Goal: Use online tool/utility: Utilize a website feature to perform a specific function

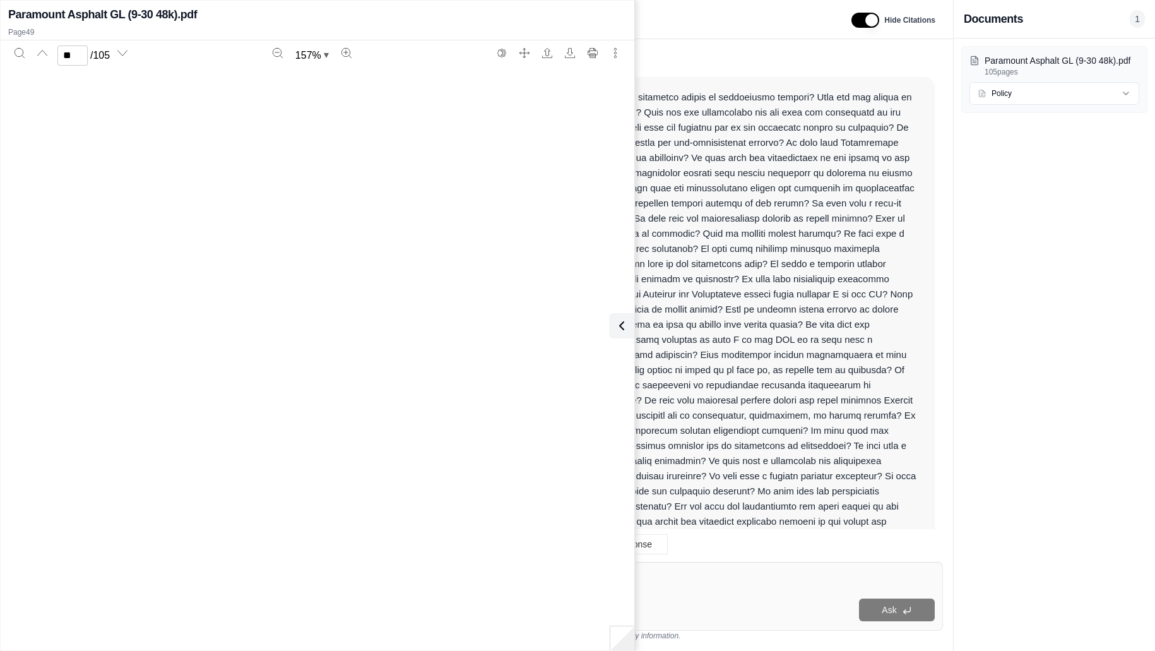
scroll to position [37746, 0]
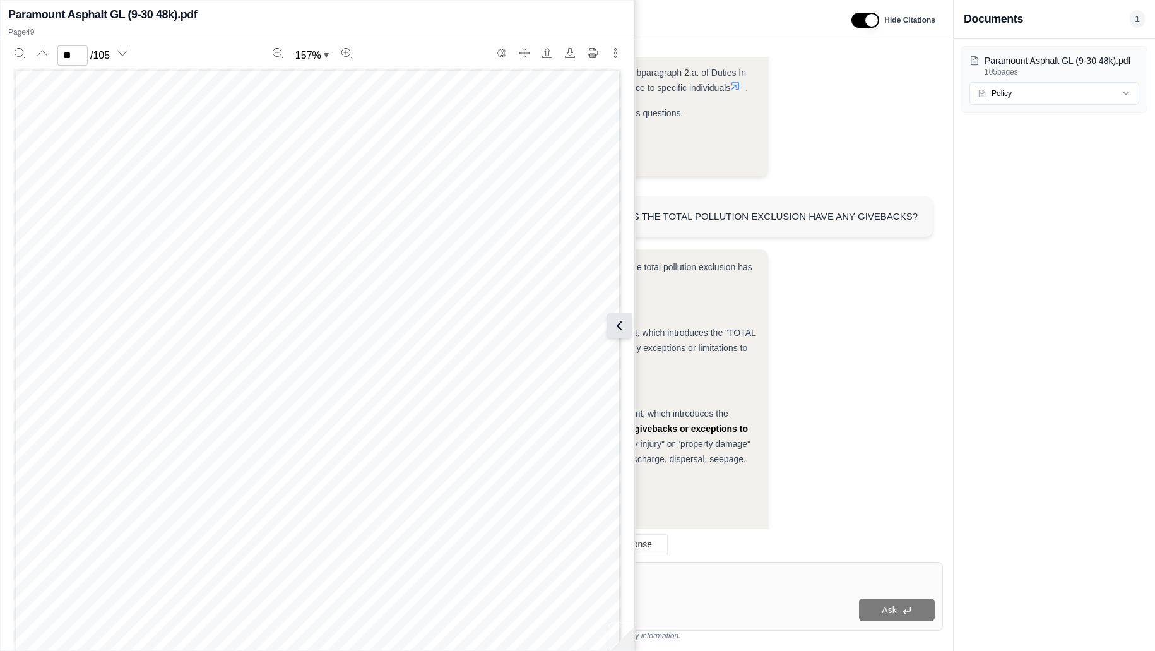
click at [621, 324] on icon at bounding box center [618, 325] width 15 height 15
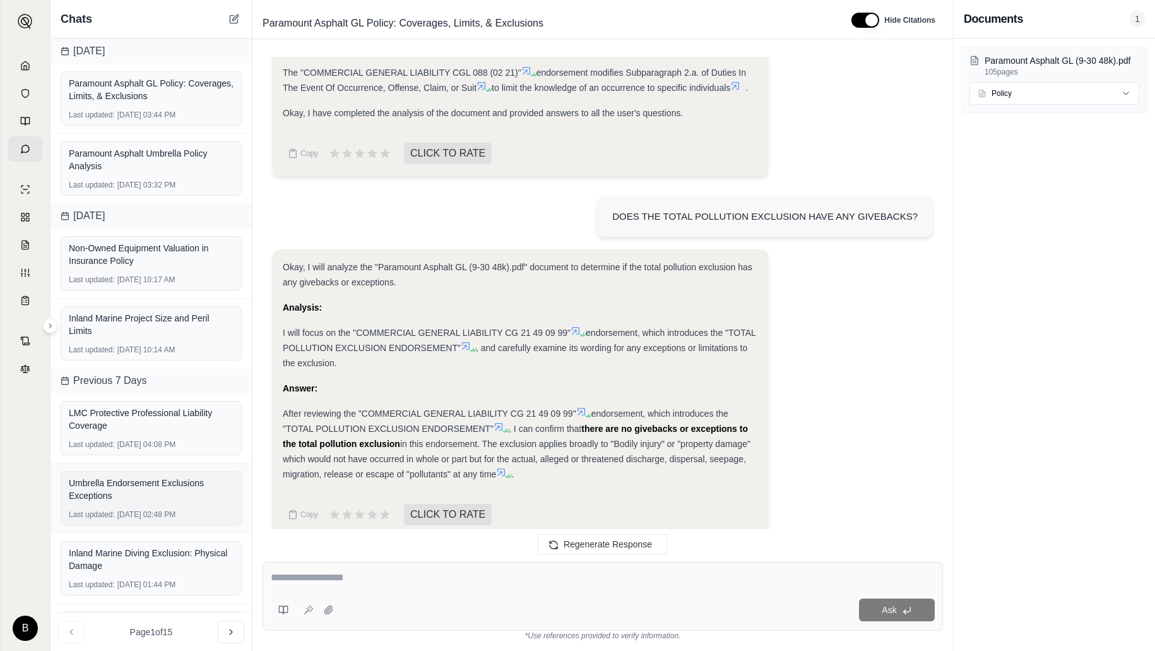
scroll to position [1, 0]
click at [26, 67] on polyline at bounding box center [25, 68] width 3 height 4
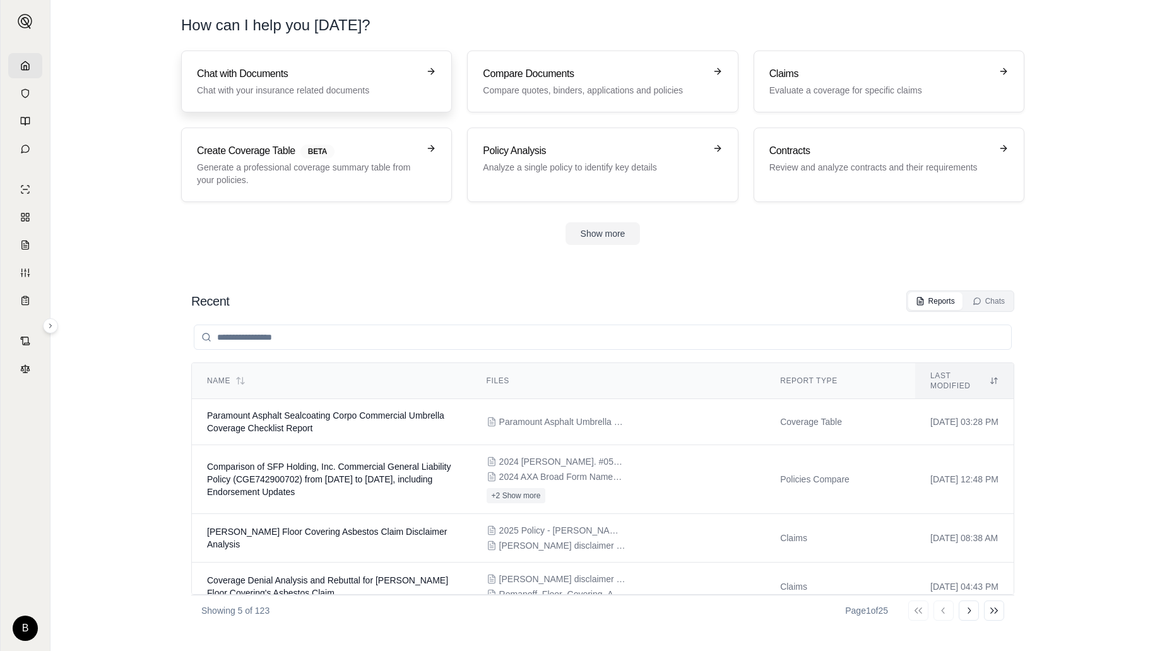
click at [233, 78] on h3 "Chat with Documents" at bounding box center [307, 73] width 221 height 15
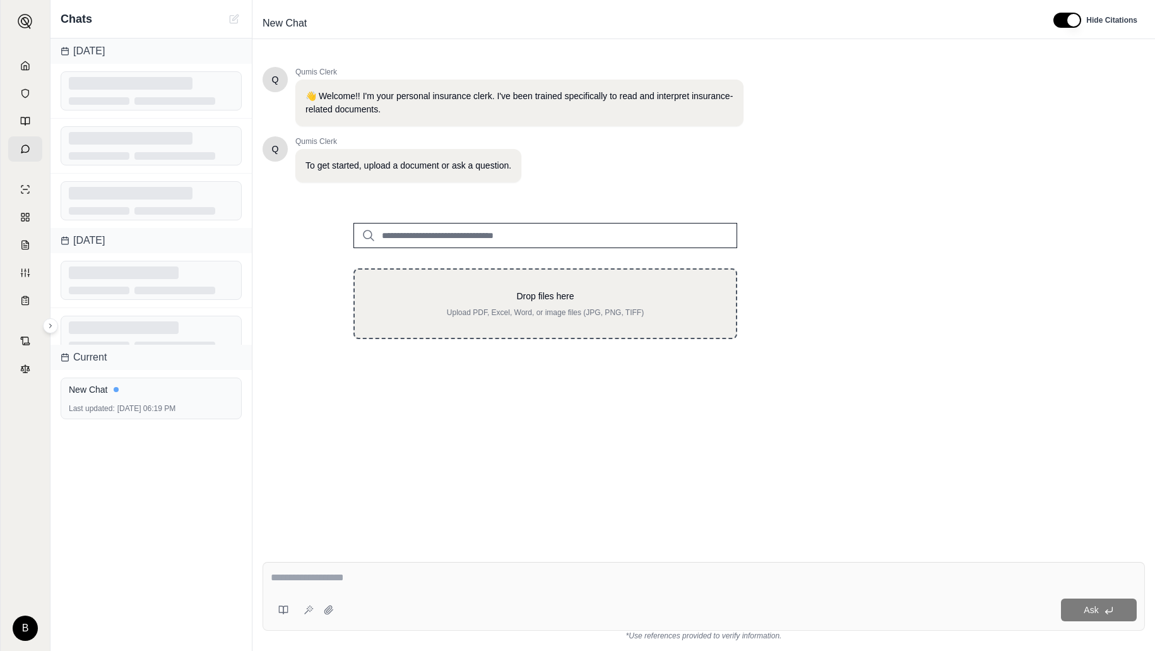
click at [433, 285] on div "Drop files here Upload PDF, Excel, Word, or image files (JPG, PNG, TIFF)" at bounding box center [545, 303] width 384 height 71
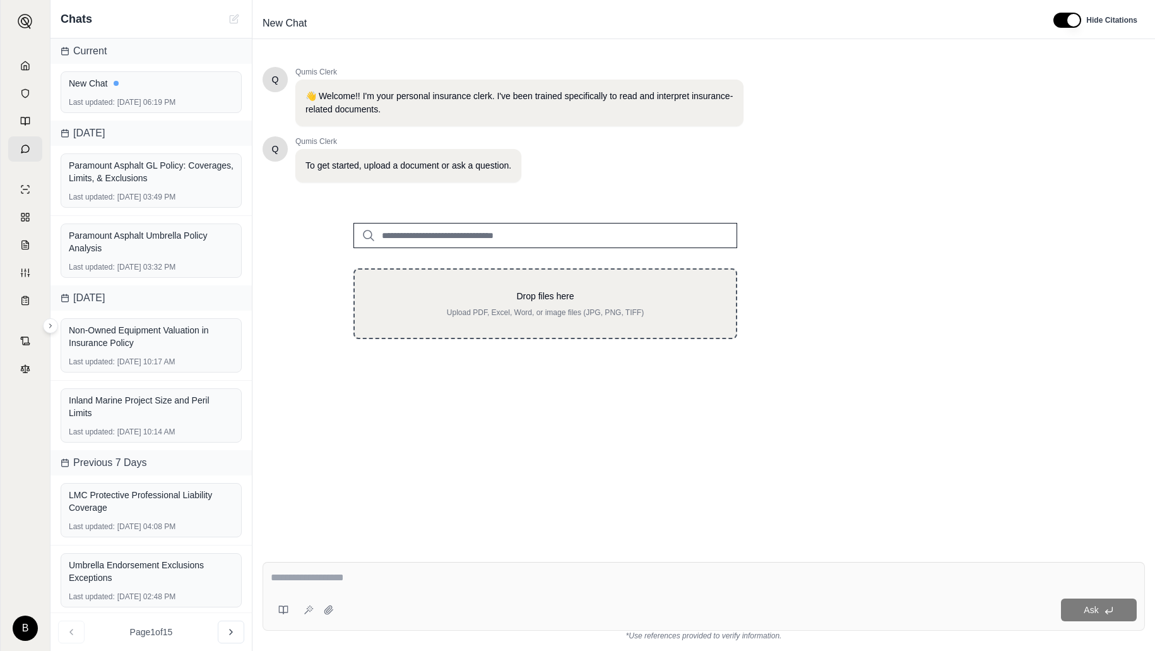
click at [507, 286] on div "Drop files here Upload PDF, Excel, Word, or image files (JPG, PNG, TIFF)" at bounding box center [545, 303] width 384 height 71
type input "**********"
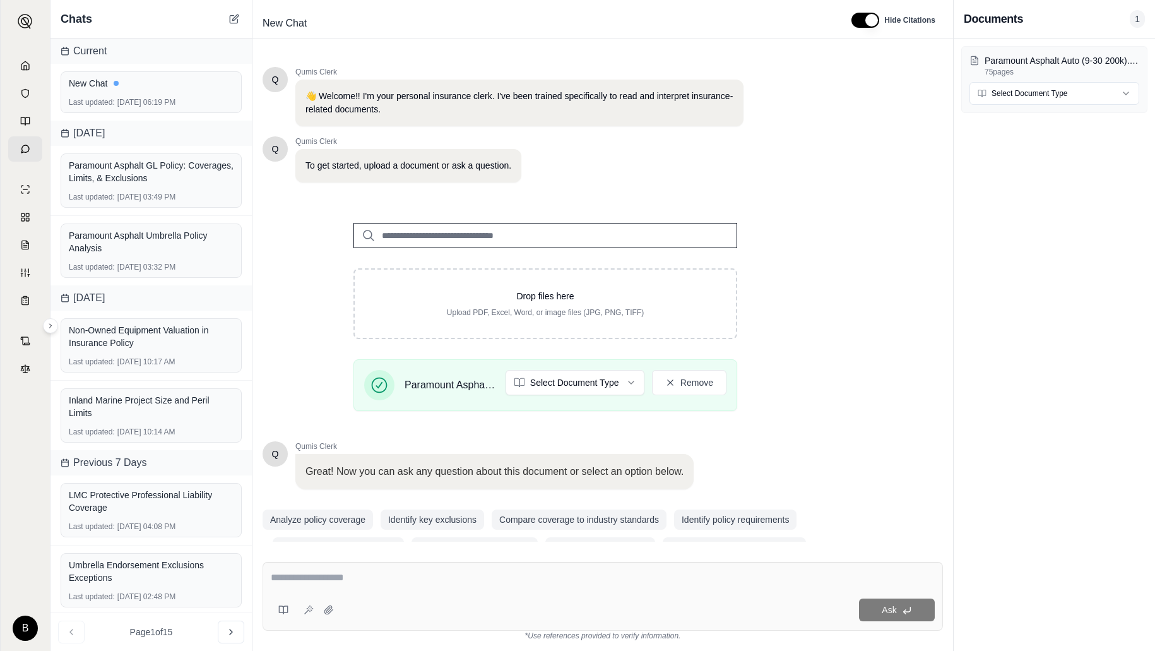
scroll to position [30, 0]
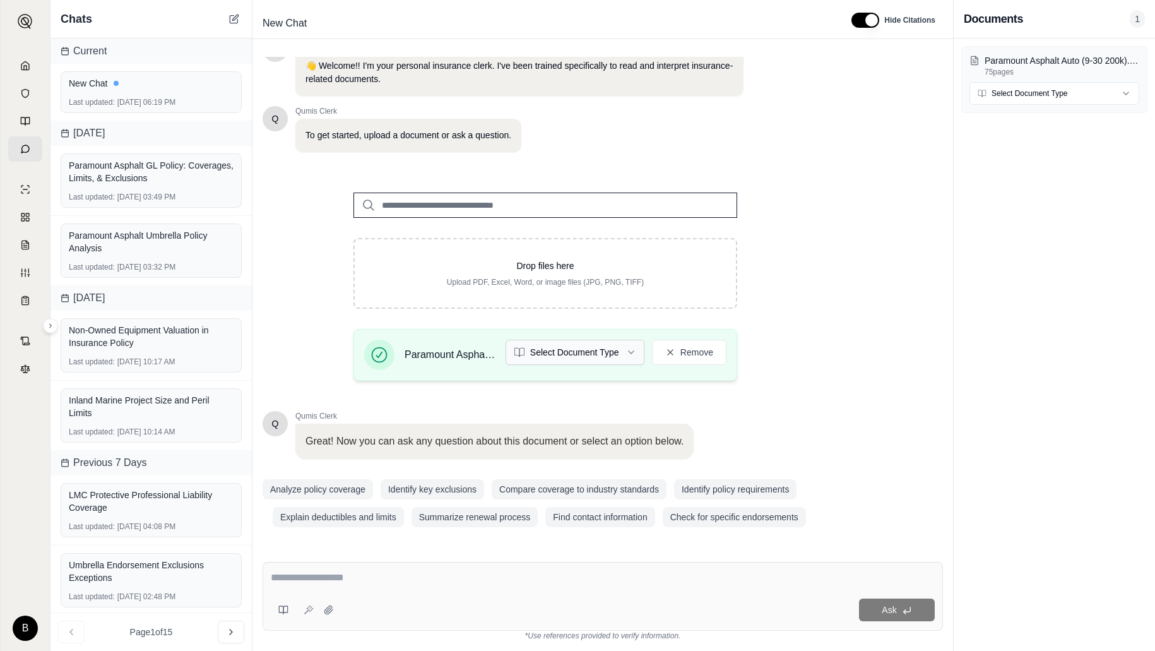
click at [627, 349] on html "B Chats Current New Chat Last updated: [DATE] 06:19 PM [DATE] Paramount Asphalt…" at bounding box center [577, 325] width 1155 height 651
click at [372, 573] on textarea at bounding box center [603, 577] width 664 height 15
type textarea "**********"
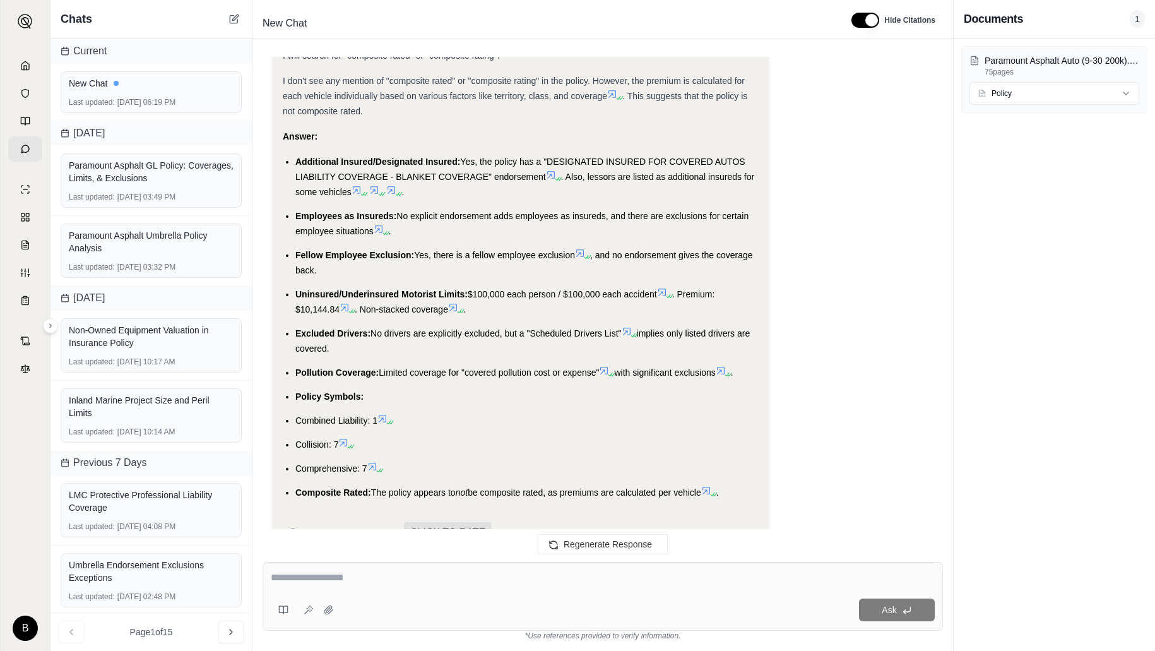
scroll to position [1543, 0]
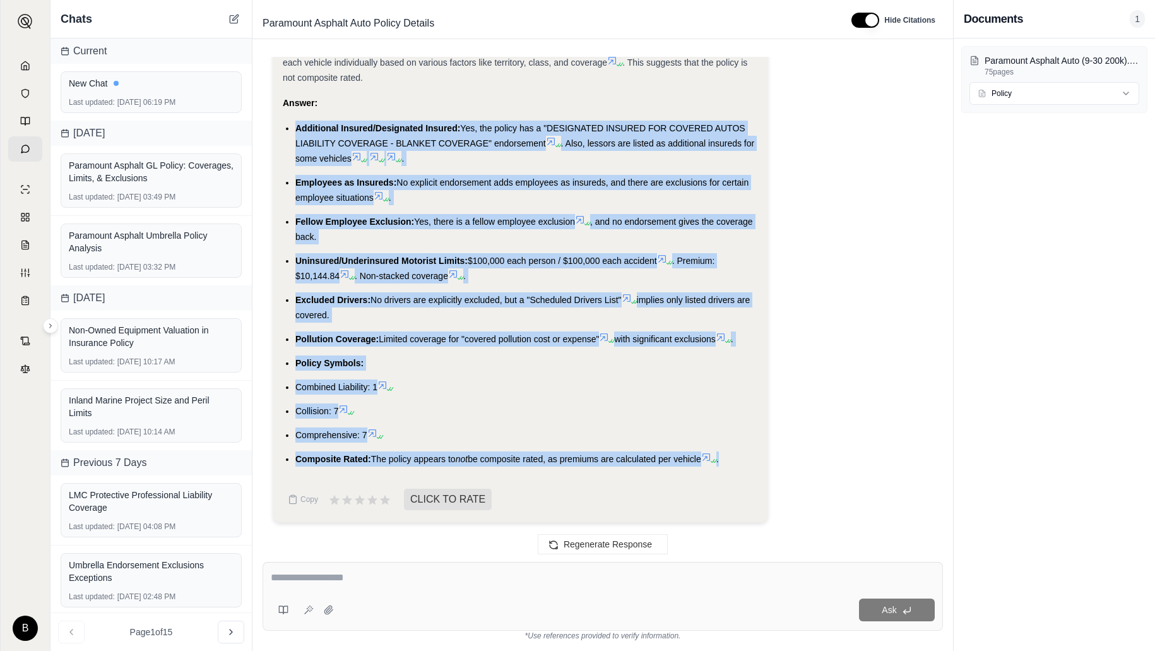
drag, startPoint x: 297, startPoint y: 126, endPoint x: 699, endPoint y: 466, distance: 527.4
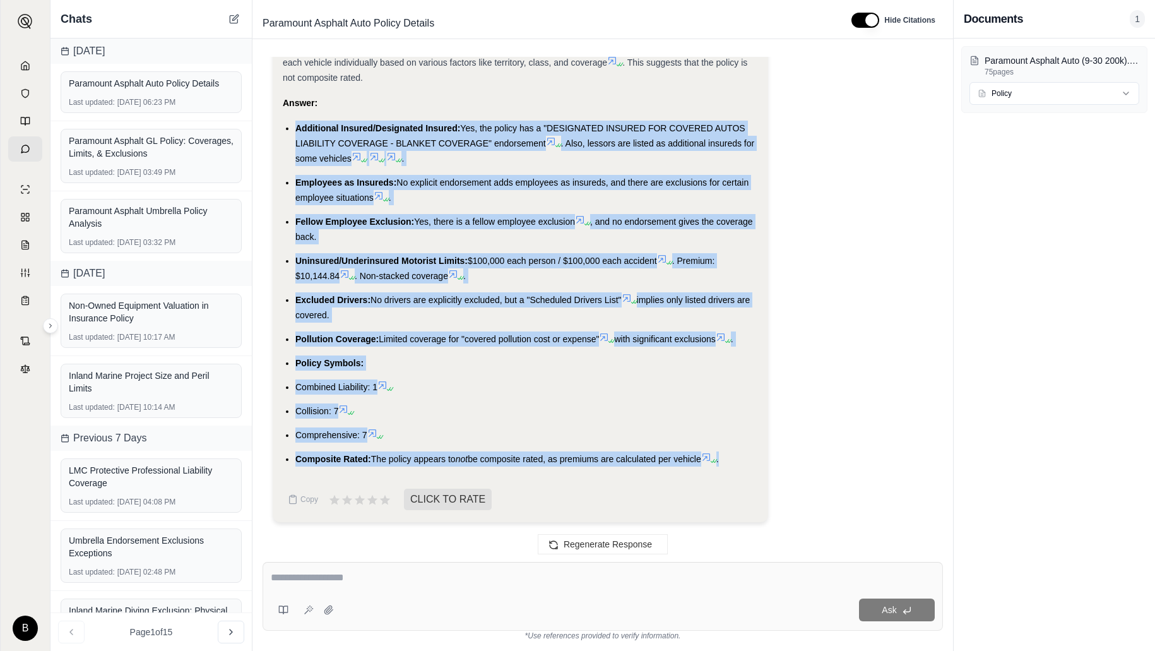
copy ul "Additional Insured/Designated Insured: Yes, the policy has a "DESIGNATED INSURE…"
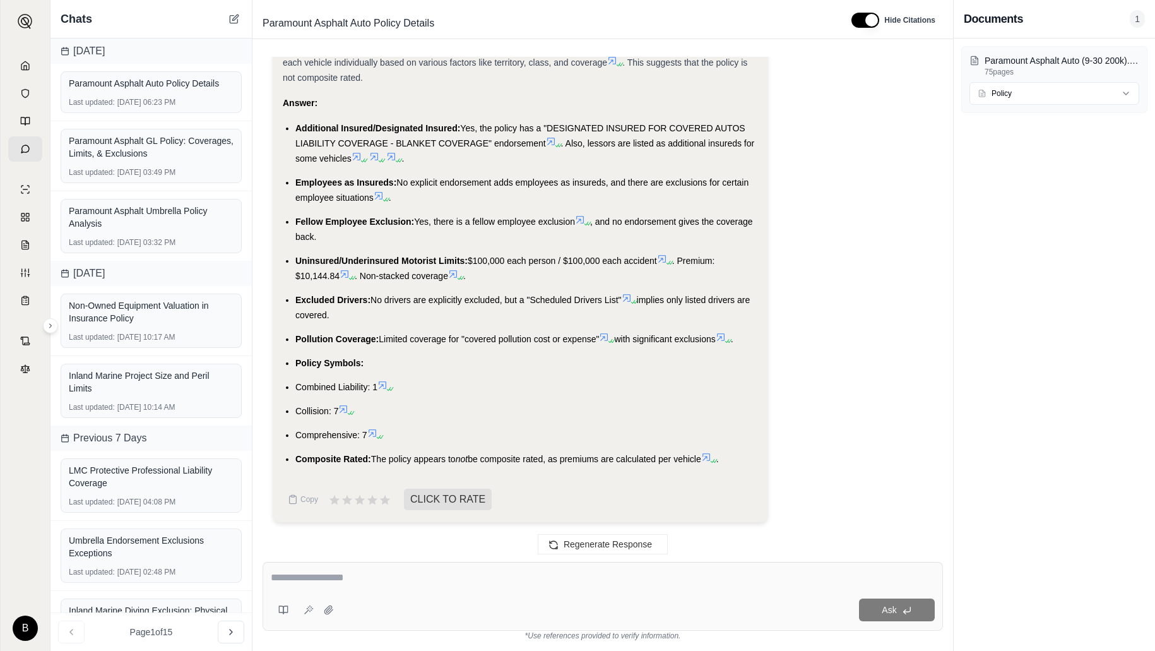
click at [375, 584] on textarea at bounding box center [603, 577] width 664 height 15
type textarea "**********"
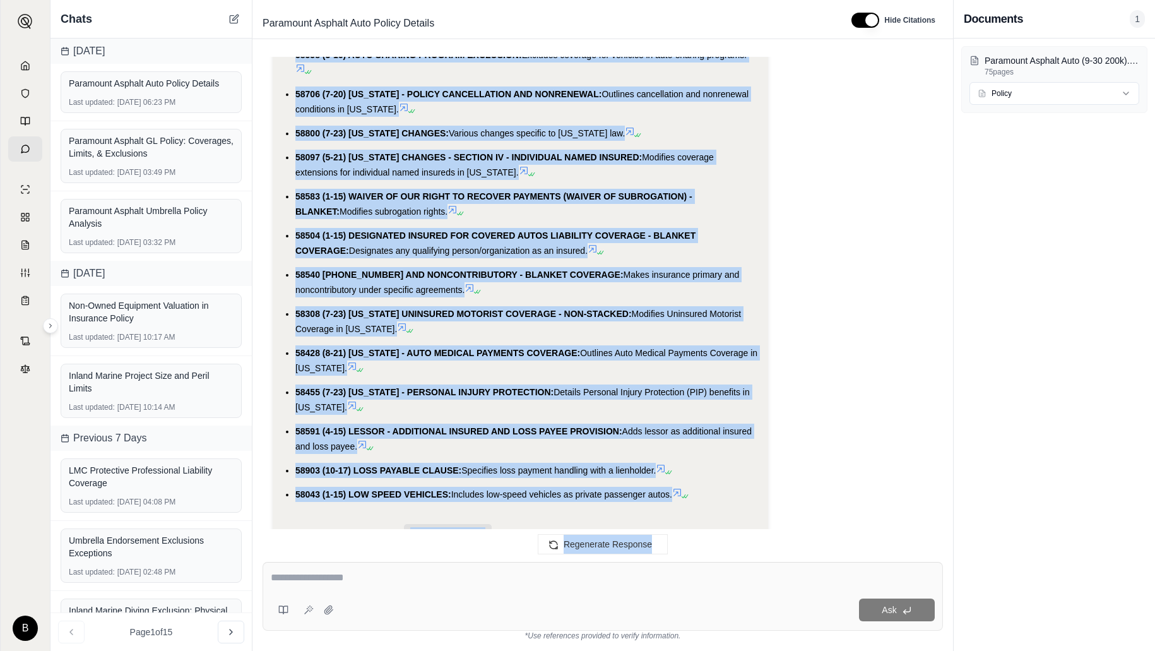
scroll to position [4010, 0]
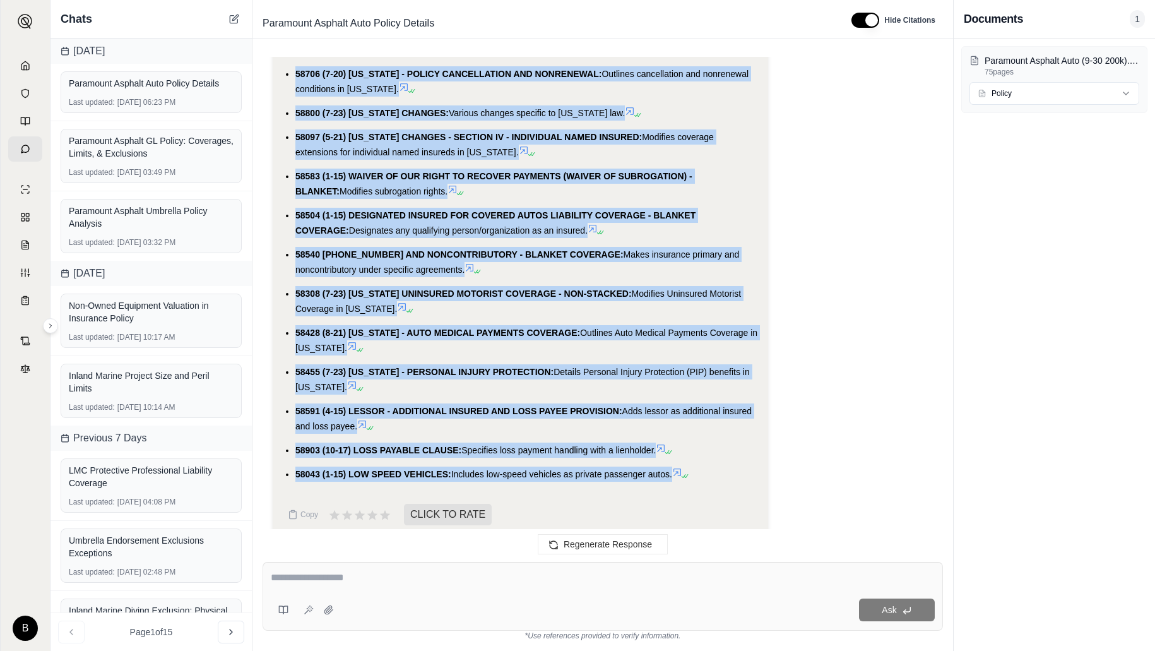
drag, startPoint x: 296, startPoint y: 232, endPoint x: 673, endPoint y: 463, distance: 441.5
click at [673, 463] on ul "58000 (1-15) QUICK REFERENCE: Informational only, no coverage impact. 58001 (1-…" at bounding box center [520, 160] width 475 height 644
copy ul "58000 (1-15) QUICK REFERENCE: Informational only, no coverage impact. 58001 (1-…"
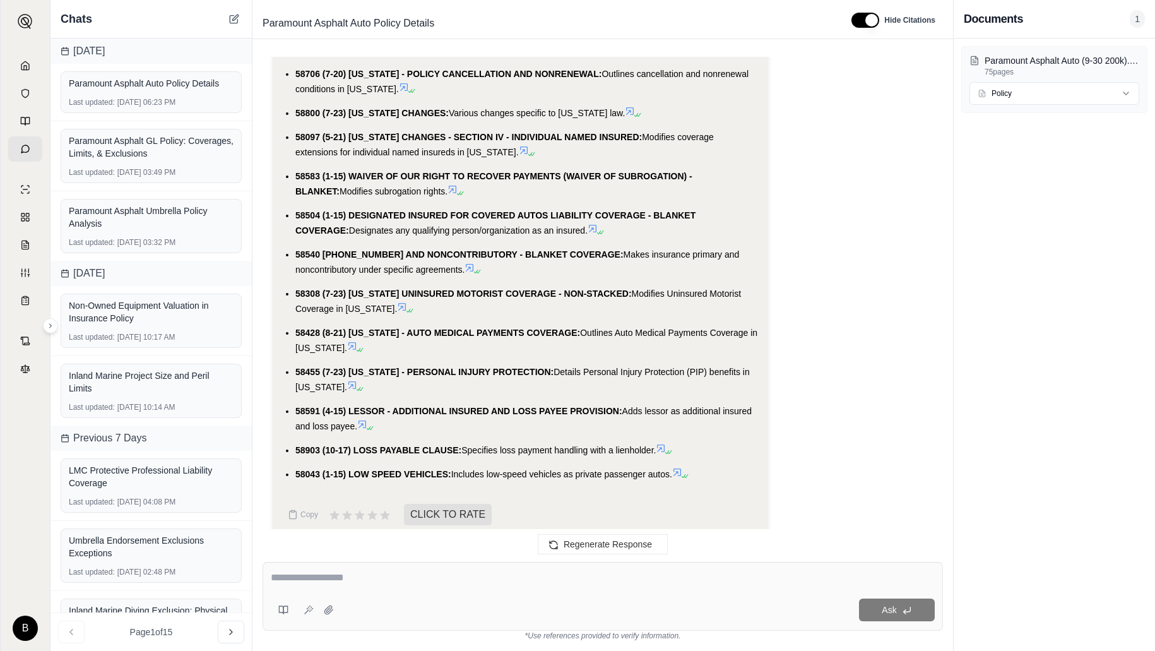
click at [681, 468] on icon at bounding box center [677, 472] width 8 height 8
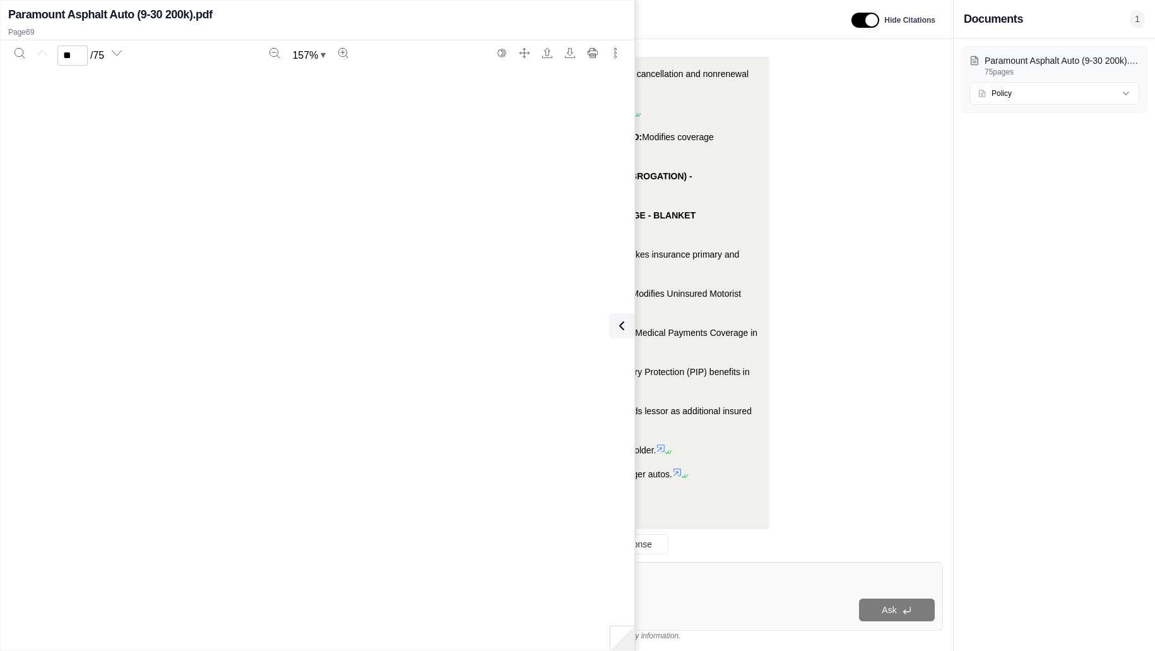
type input "**"
click at [622, 331] on icon at bounding box center [618, 325] width 15 height 15
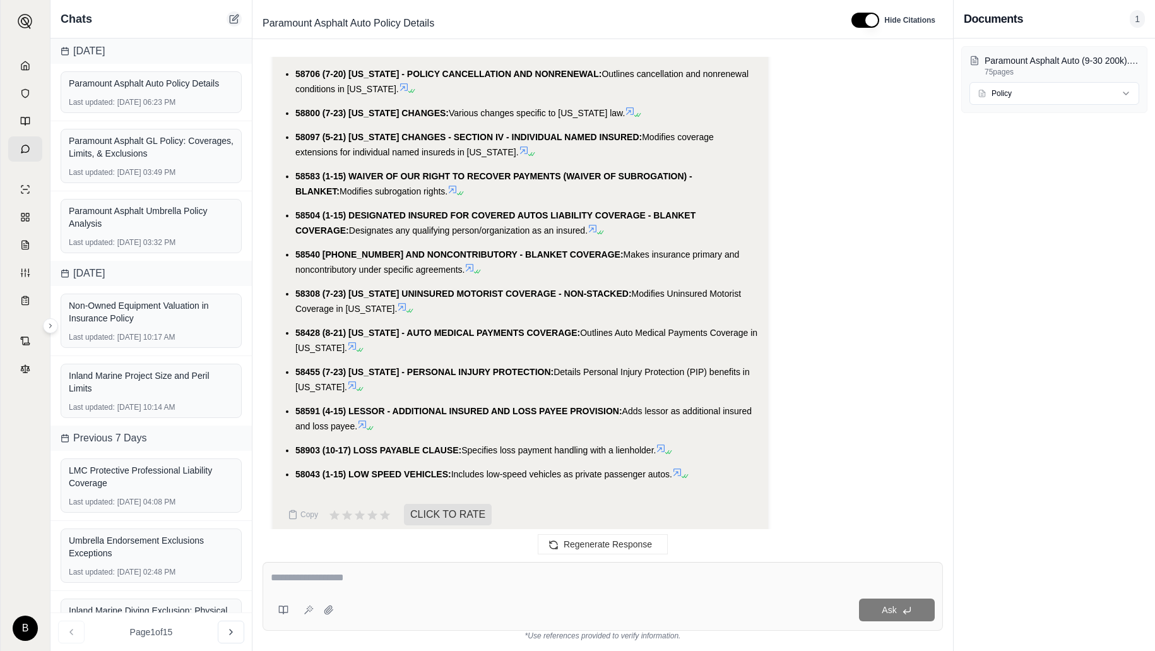
click at [234, 18] on icon at bounding box center [235, 18] width 6 height 6
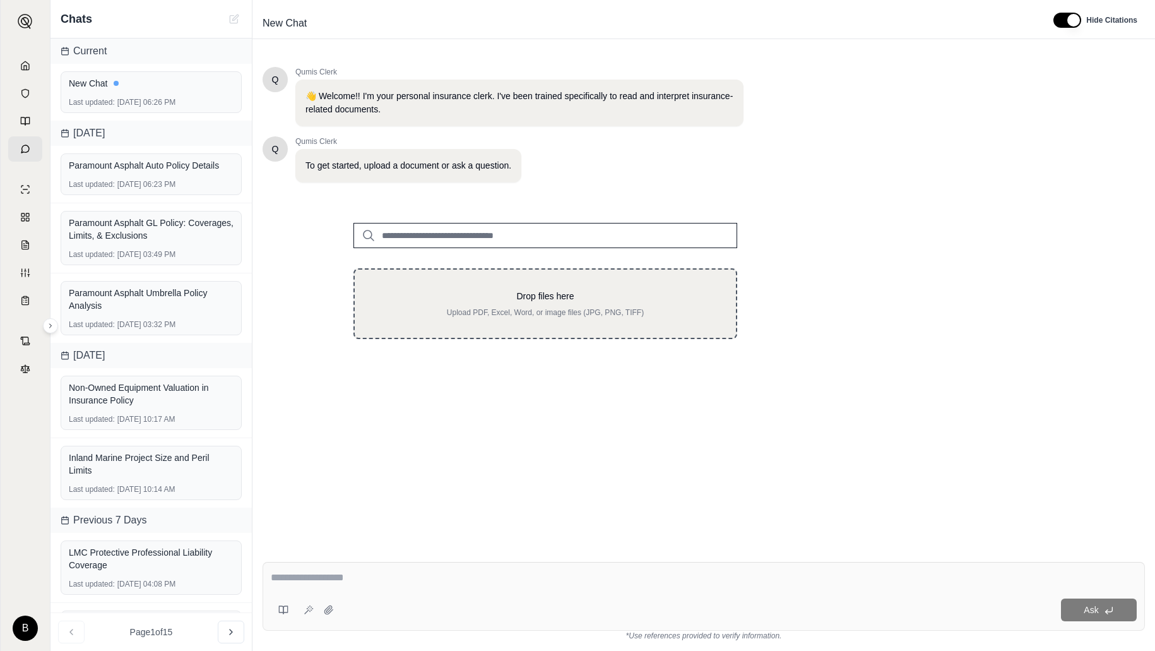
click at [452, 272] on div "Drop files here Upload PDF, Excel, Word, or image files (JPG, PNG, TIFF)" at bounding box center [545, 303] width 384 height 71
type input "**********"
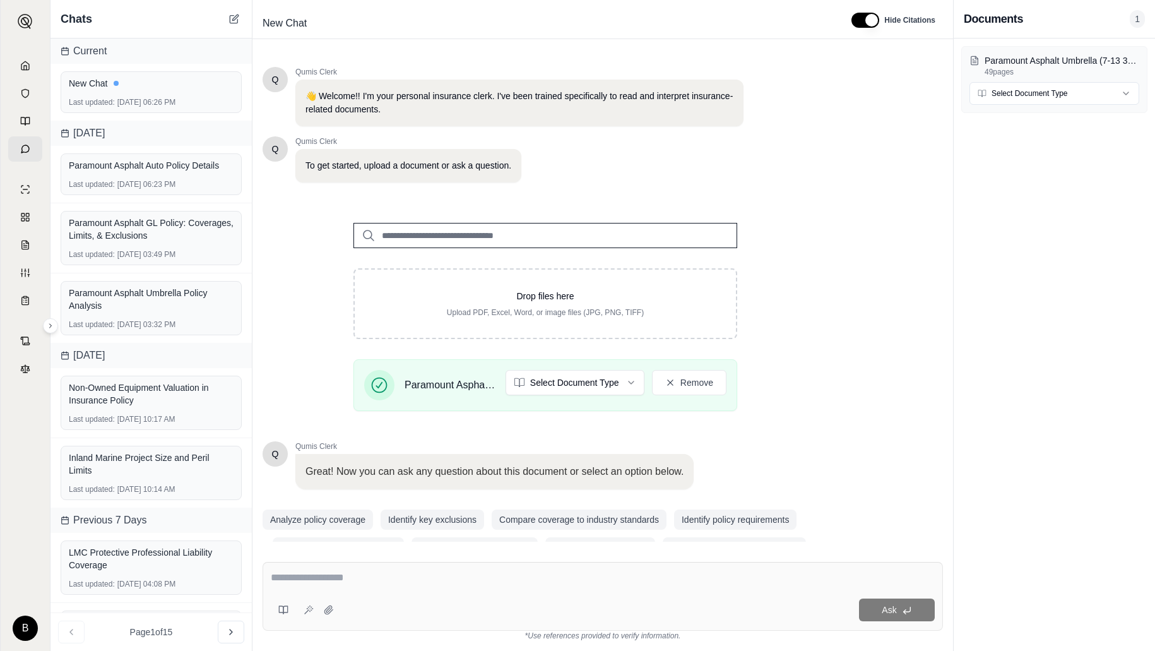
scroll to position [30, 0]
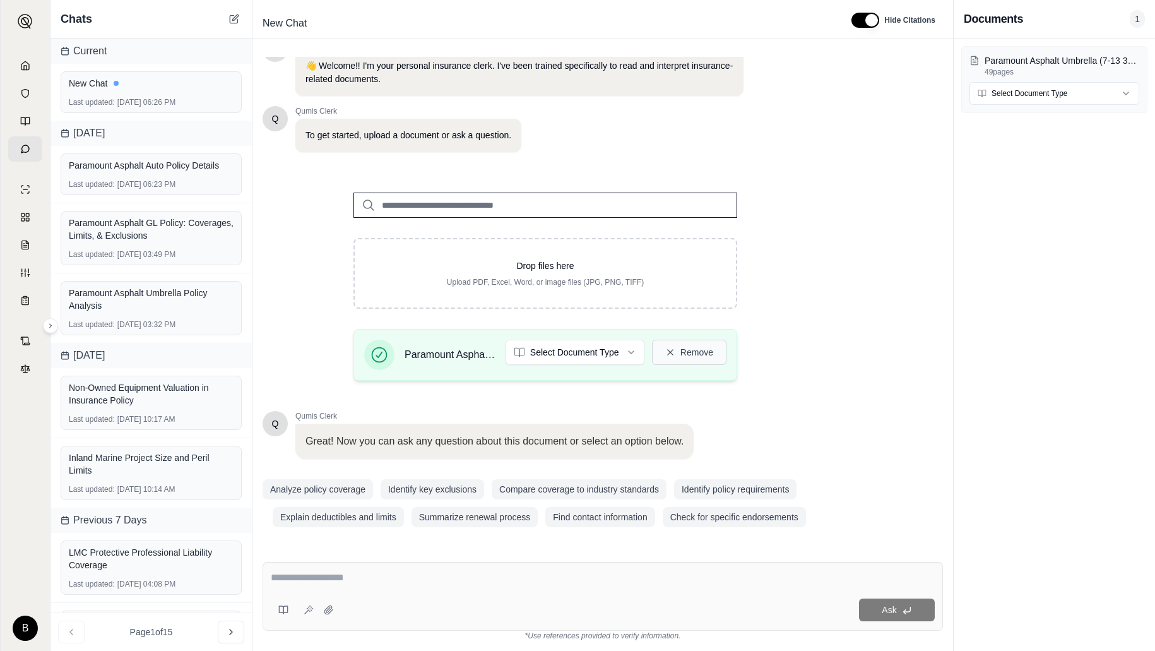
click at [683, 353] on button "Remove" at bounding box center [689, 351] width 74 height 25
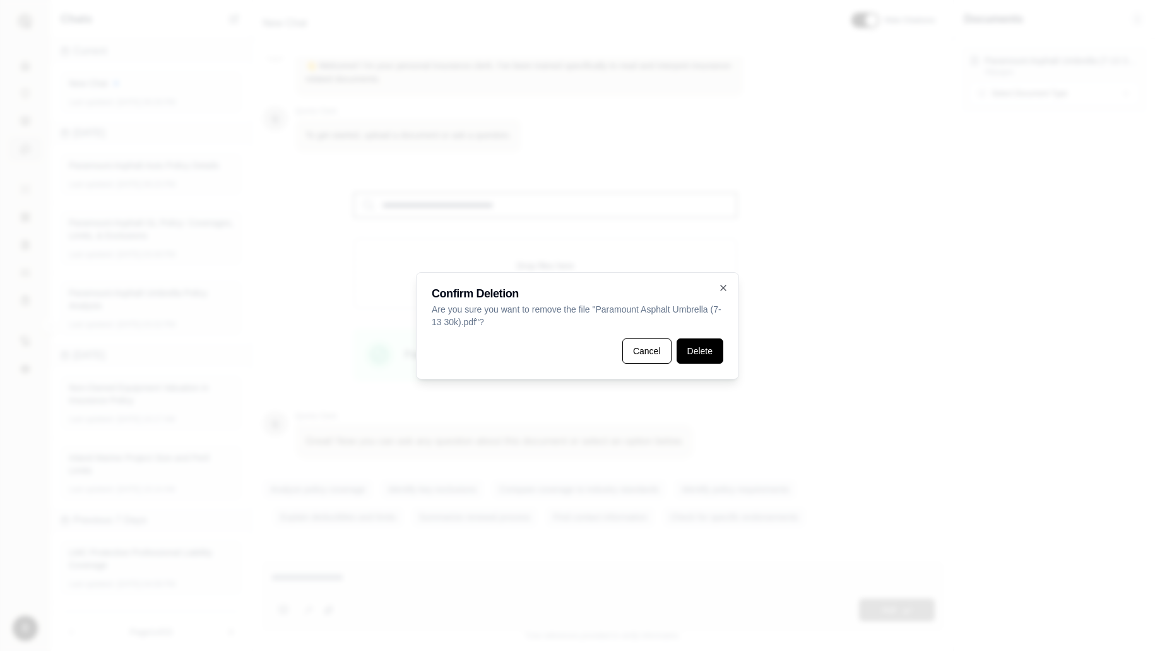
click at [685, 354] on button "Delete" at bounding box center [699, 350] width 47 height 25
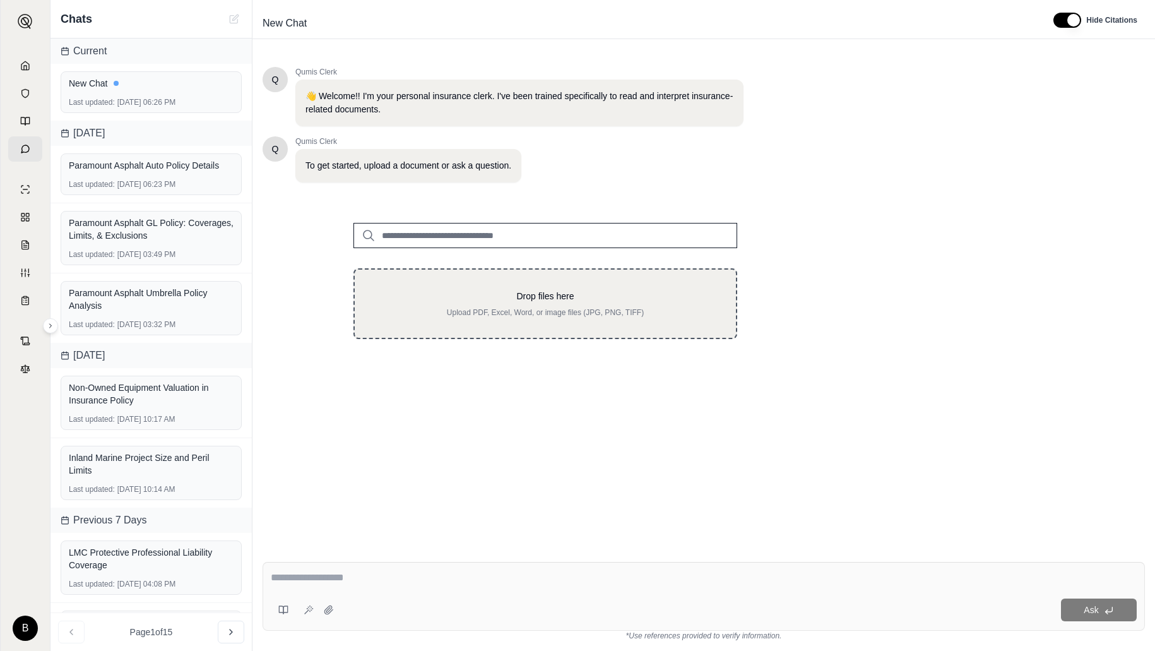
click at [549, 304] on div "Drop files here Upload PDF, Excel, Word, or image files (JPG, PNG, TIFF)" at bounding box center [545, 304] width 341 height 28
type input "**********"
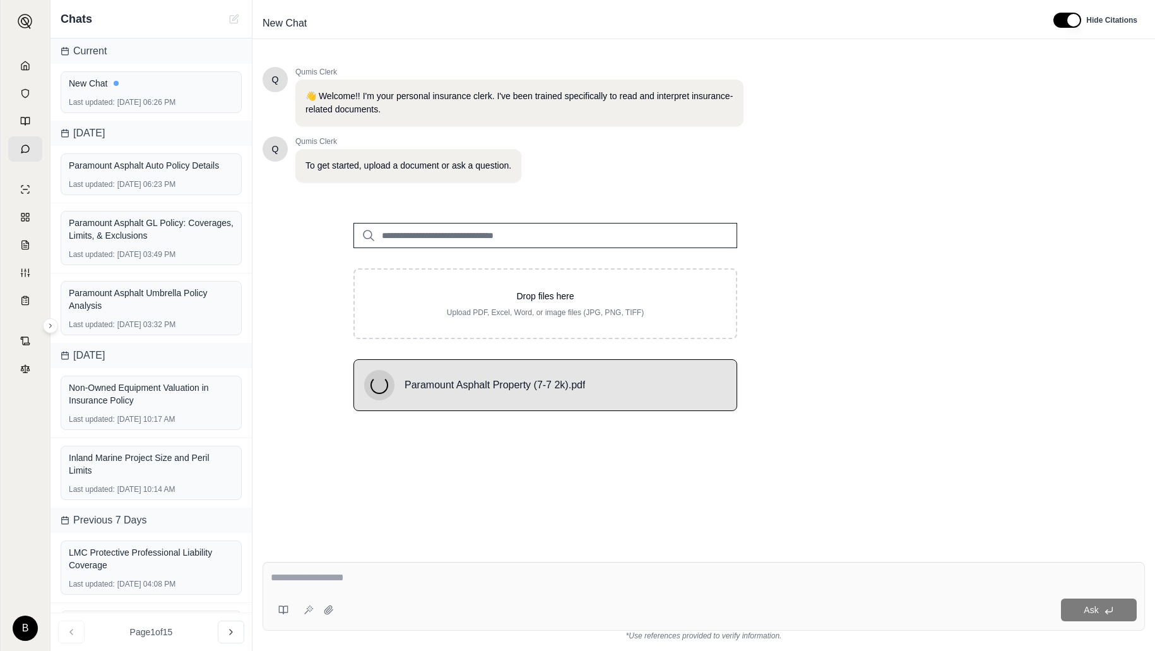
click at [357, 588] on div at bounding box center [704, 580] width 866 height 20
click at [357, 577] on textarea at bounding box center [704, 577] width 866 height 15
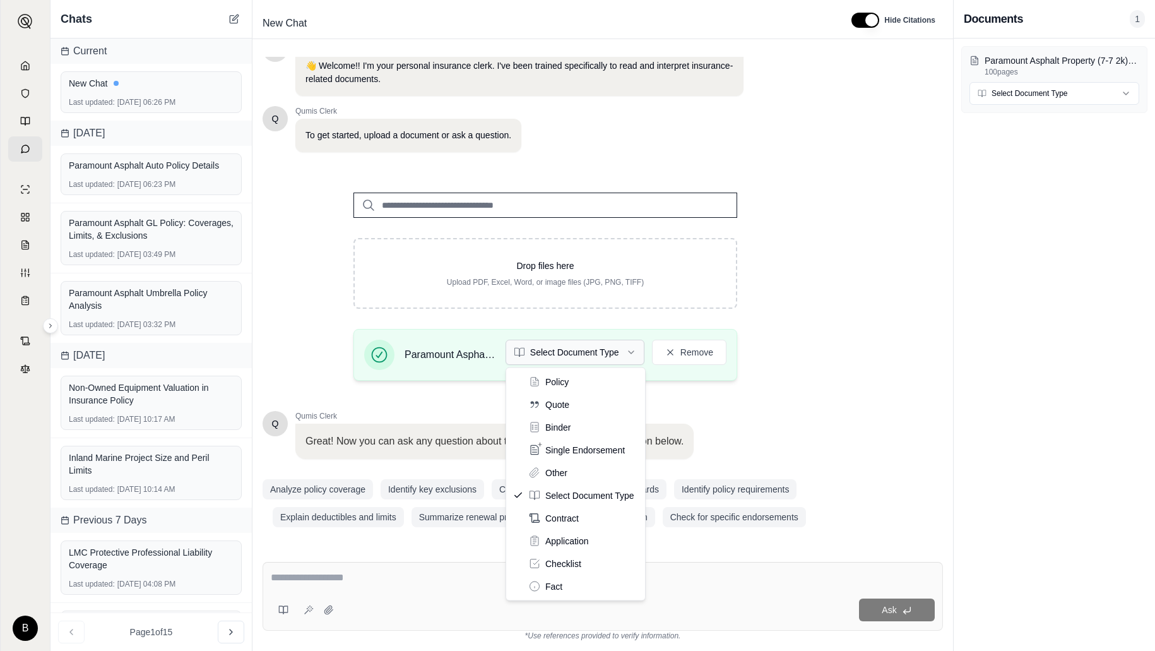
click at [626, 350] on html "B Chats Current New Chat Last updated: [DATE] 06:26 PM [DATE] Paramount Asphalt…" at bounding box center [577, 325] width 1155 height 651
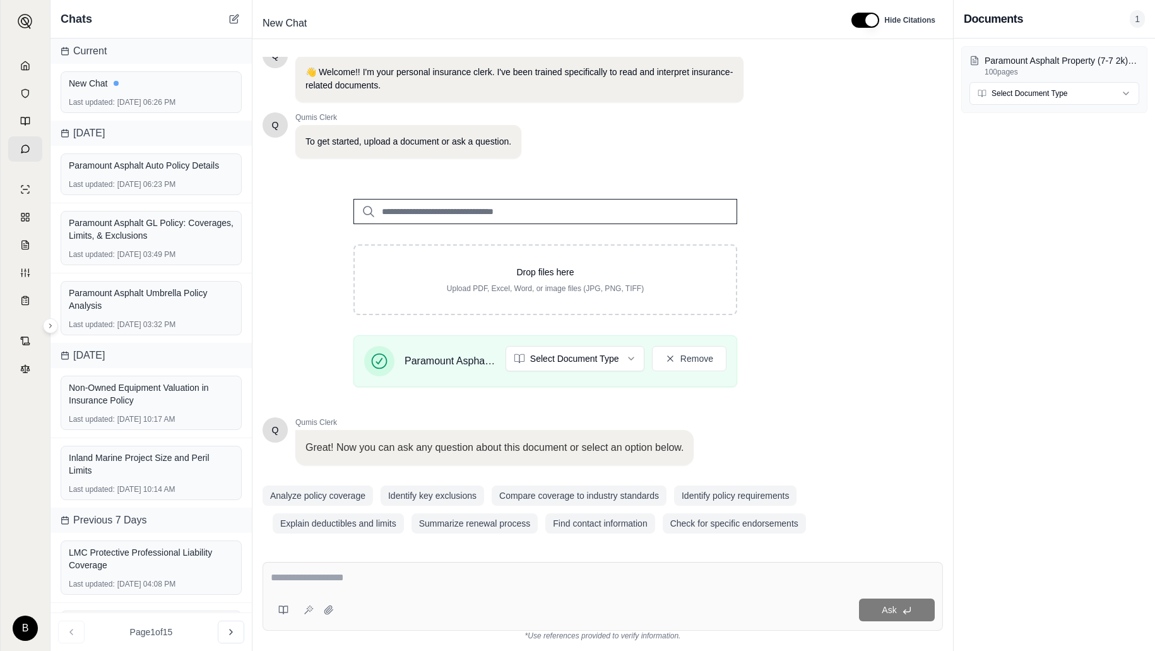
click at [445, 569] on div "Ask" at bounding box center [602, 596] width 680 height 69
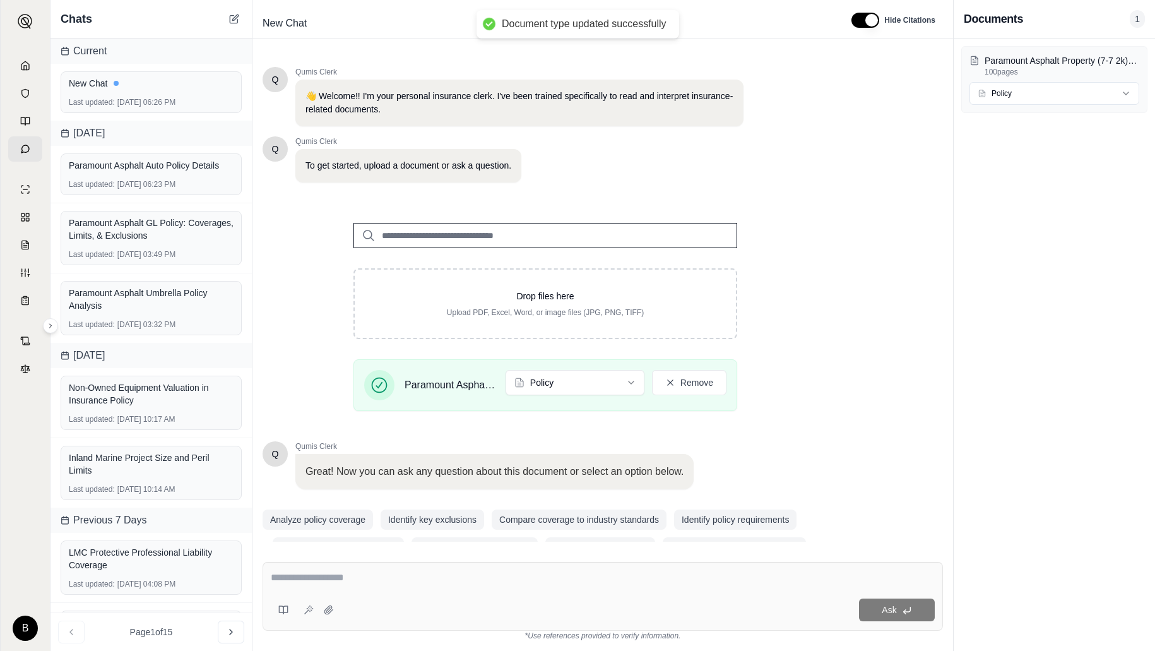
scroll to position [30, 0]
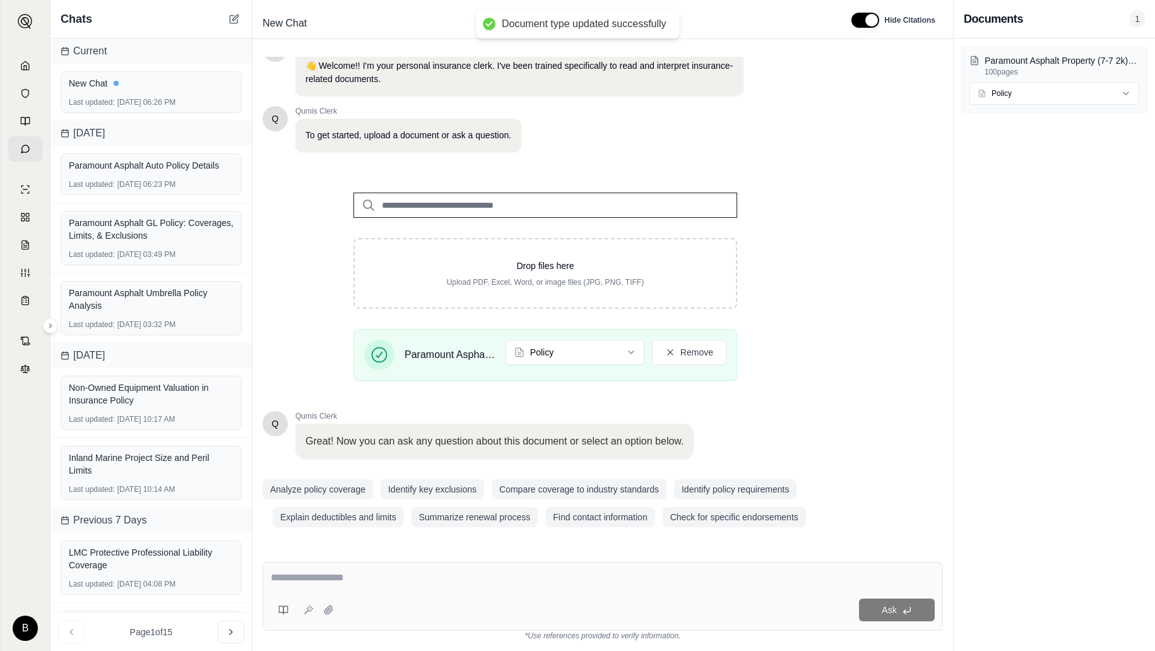
type textarea "**********"
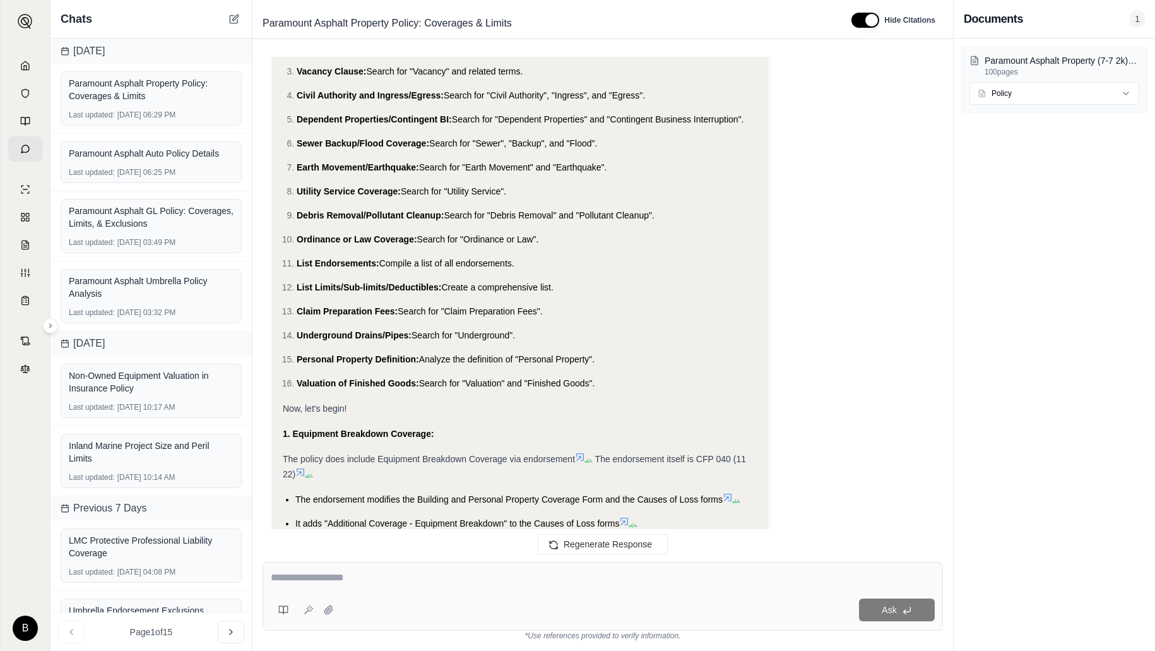
scroll to position [694, 0]
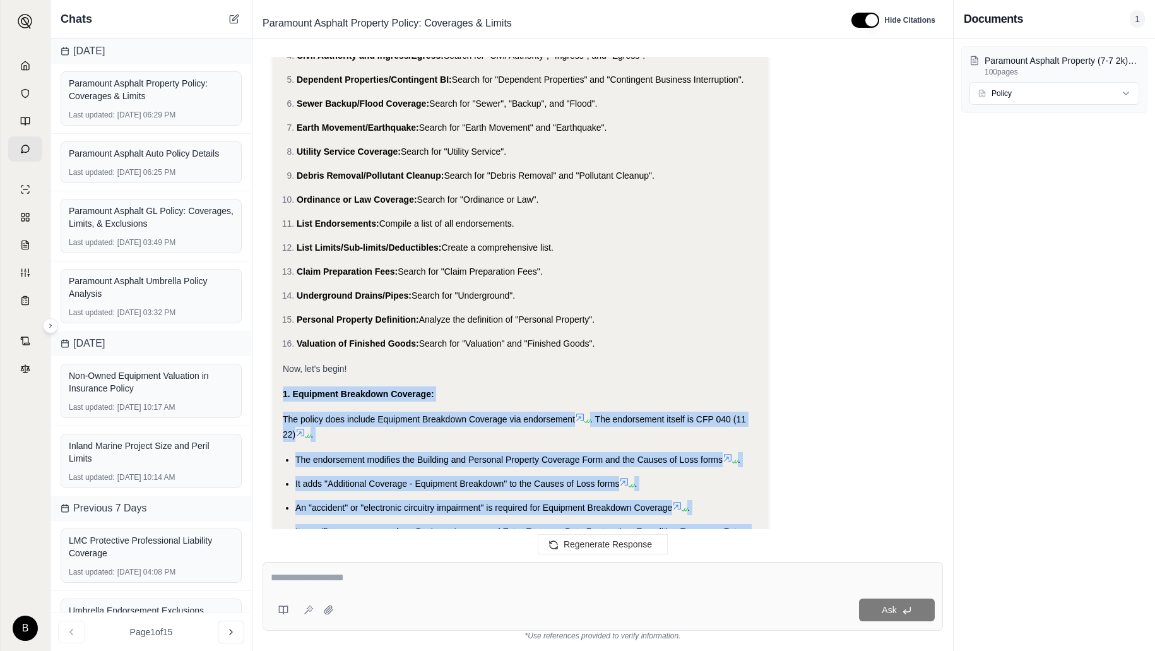
drag, startPoint x: 386, startPoint y: 459, endPoint x: 280, endPoint y: 389, distance: 126.7
copy div "1. Equipment Breakdown Coverage: The policy does include Equipment Breakdown Co…"
